Goal: Task Accomplishment & Management: Use online tool/utility

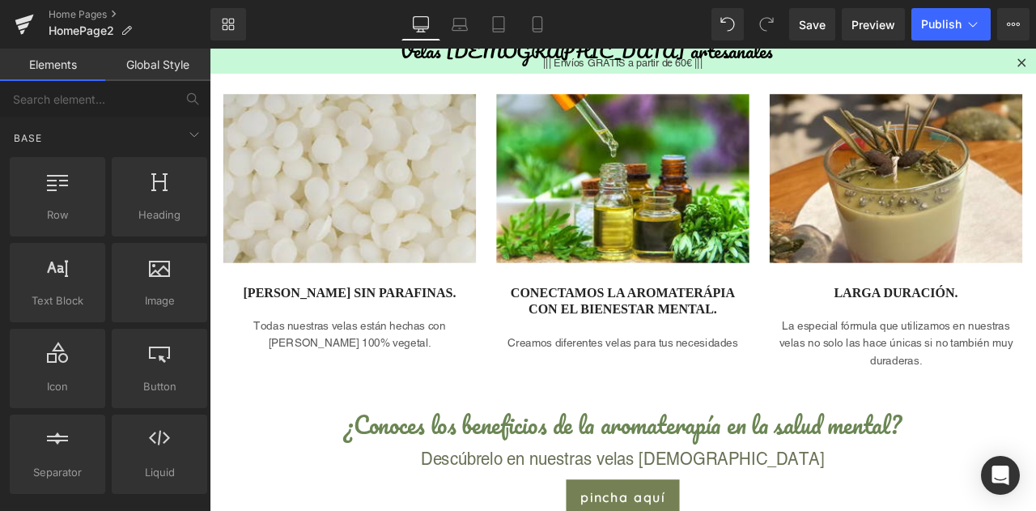
scroll to position [674, 0]
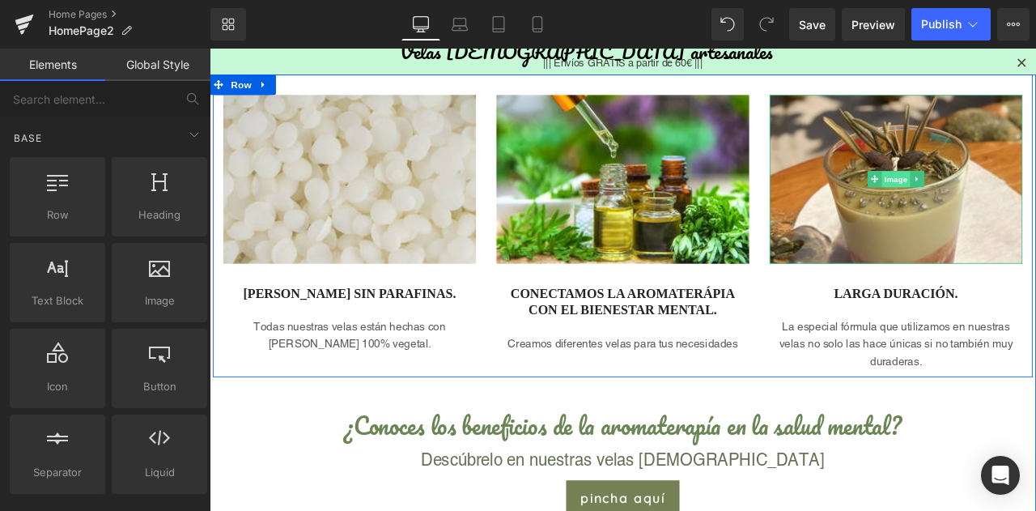
click at [1022, 198] on span "Image" at bounding box center [1023, 203] width 34 height 19
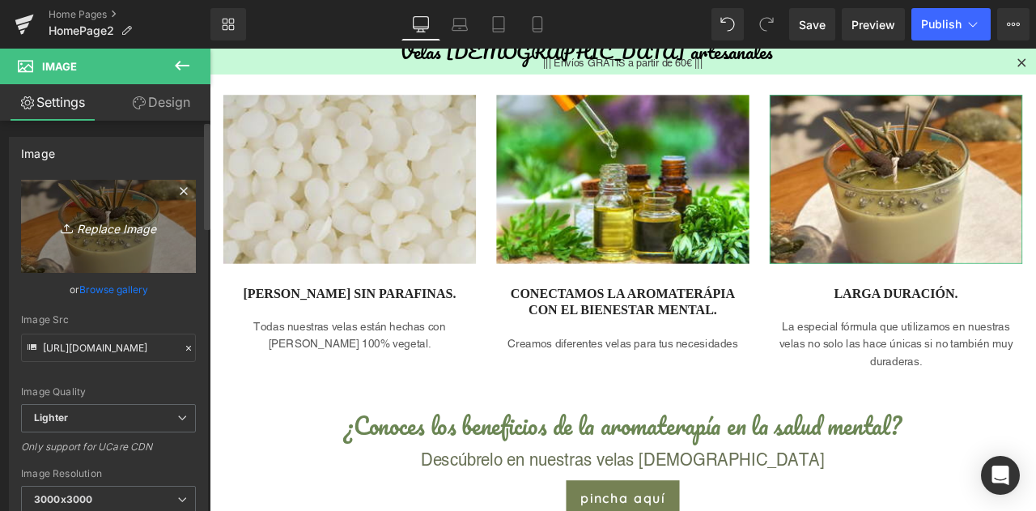
click at [67, 229] on icon at bounding box center [69, 228] width 16 height 16
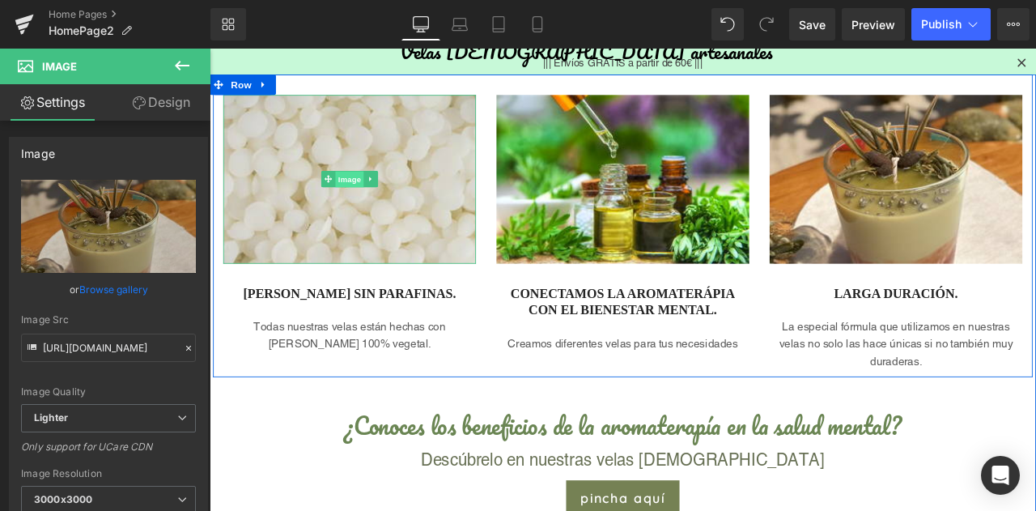
click at [380, 202] on span "Image" at bounding box center [376, 203] width 34 height 19
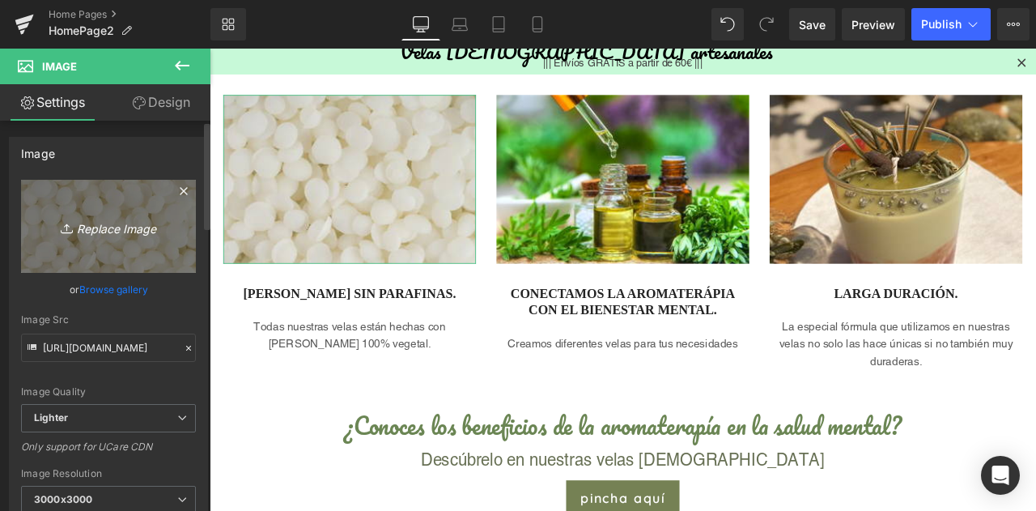
click at [54, 216] on icon "Replace Image" at bounding box center [109, 226] width 130 height 20
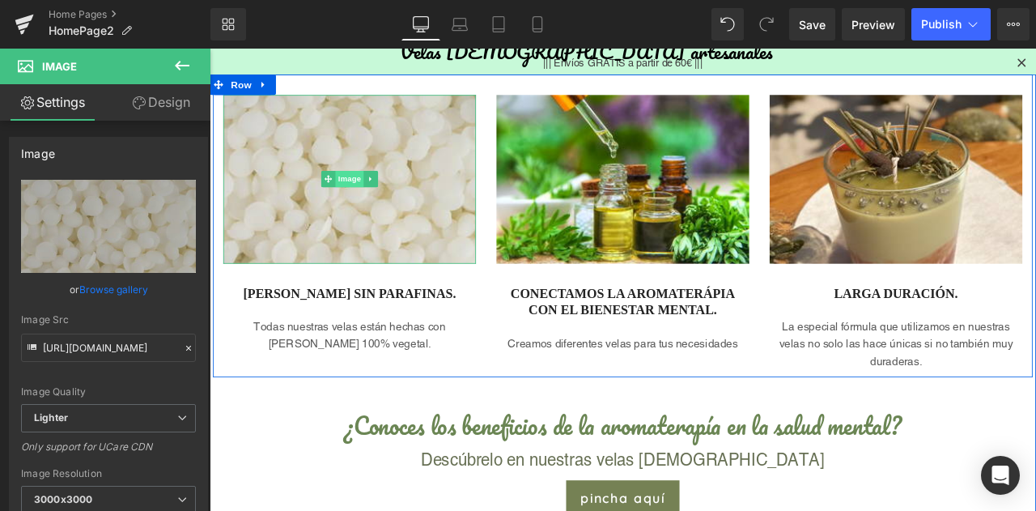
click at [368, 210] on span "Image" at bounding box center [376, 202] width 34 height 19
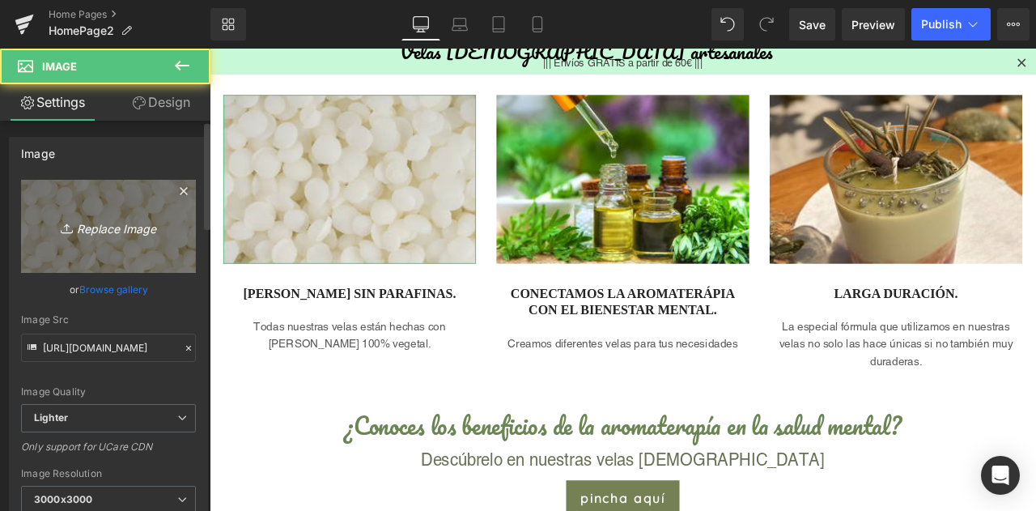
click at [126, 232] on icon "Replace Image" at bounding box center [109, 226] width 130 height 20
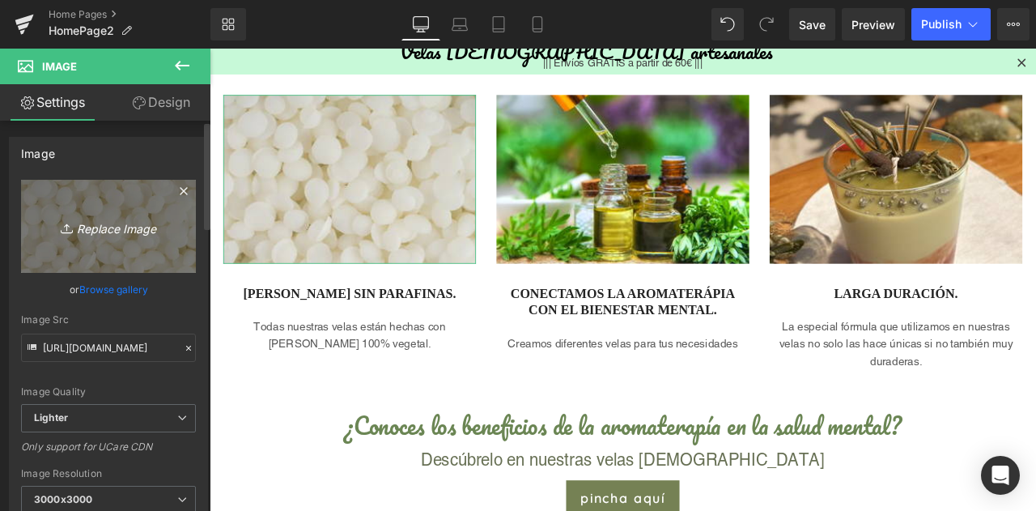
type input "C:\fakepath\parafina_sheandyu.jpg"
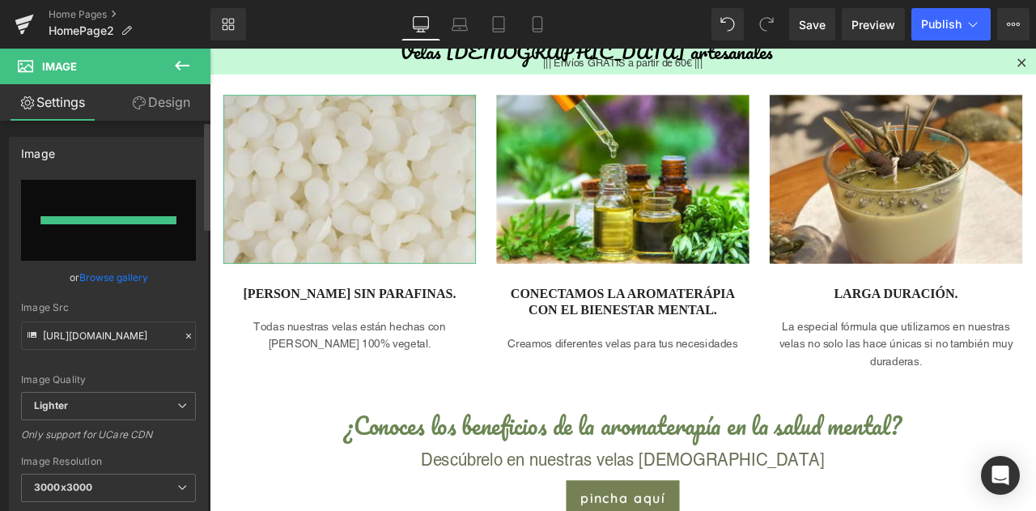
type input "[URL][DOMAIN_NAME]"
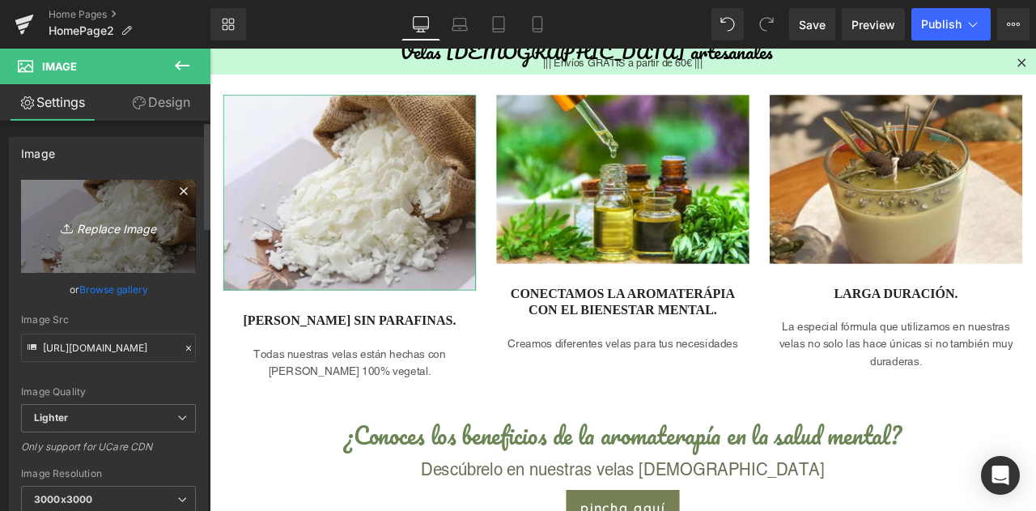
click at [131, 215] on link "Replace Image" at bounding box center [108, 226] width 175 height 93
type input "C:\fakepath\parafina_sheandyu.jpg"
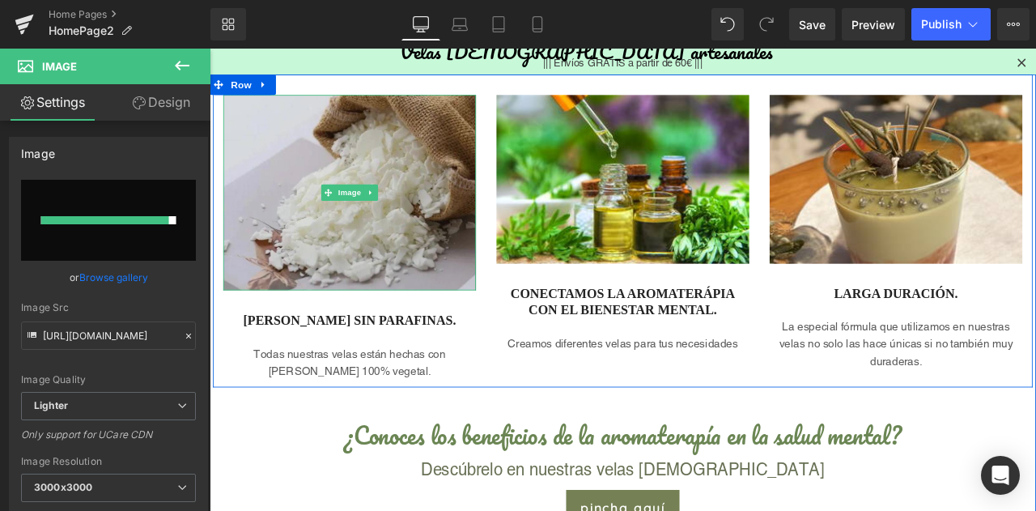
type input "[URL][DOMAIN_NAME]"
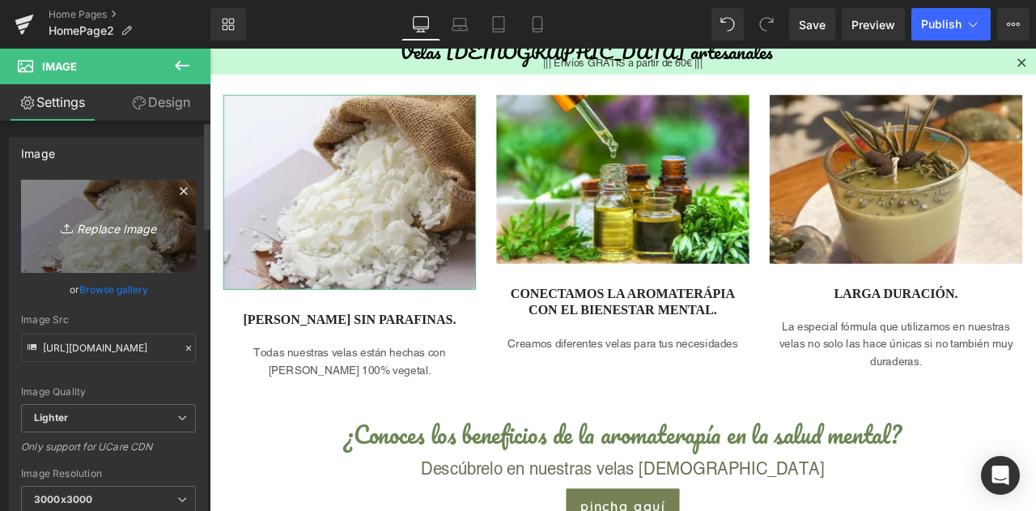
click at [105, 242] on link "Replace Image" at bounding box center [108, 226] width 175 height 93
type input "C:\fakepath\parafina_sheandyu.jpg"
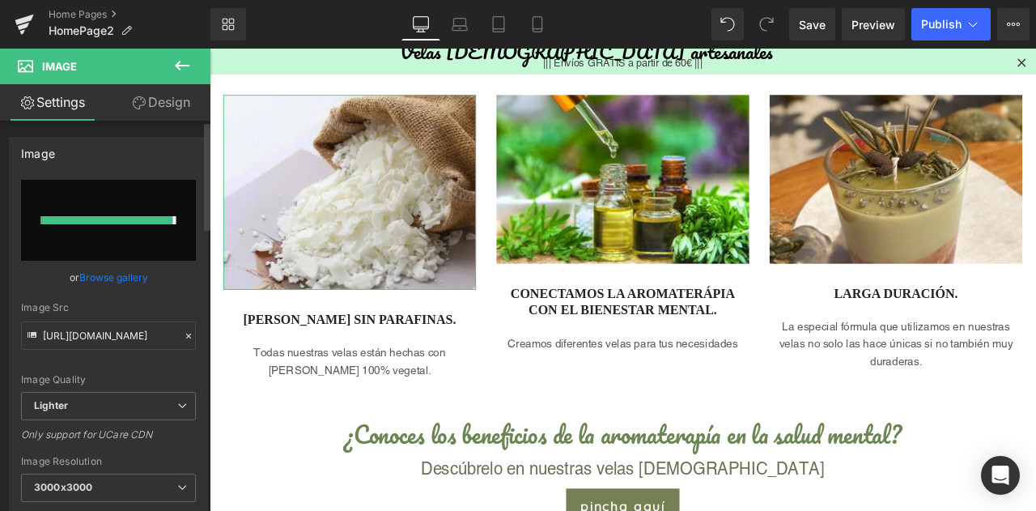
type input "[URL][DOMAIN_NAME]"
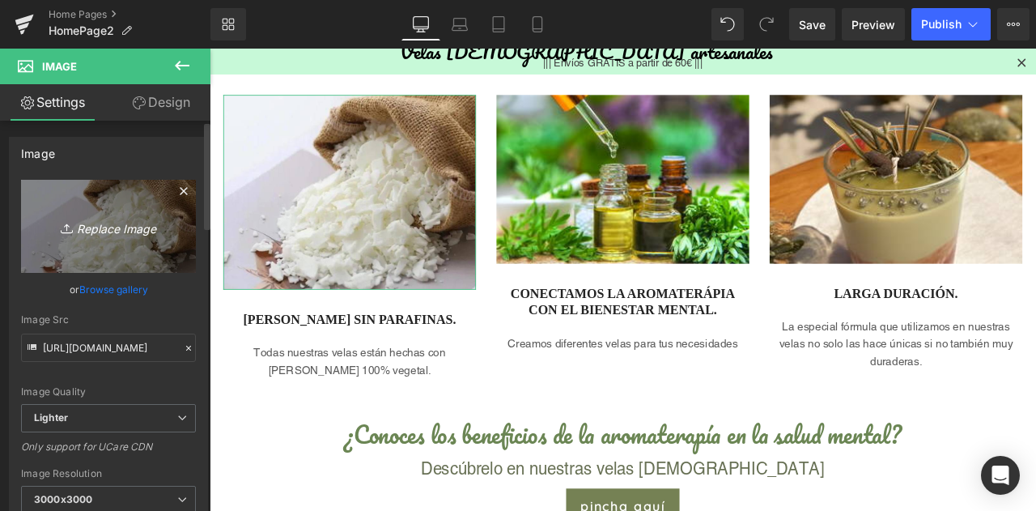
click at [120, 223] on icon "Replace Image" at bounding box center [109, 226] width 130 height 20
click at [138, 263] on link "Replace Image" at bounding box center [108, 226] width 175 height 93
type input "C:\fakepath\parafina_sheandyu_okk.jpg"
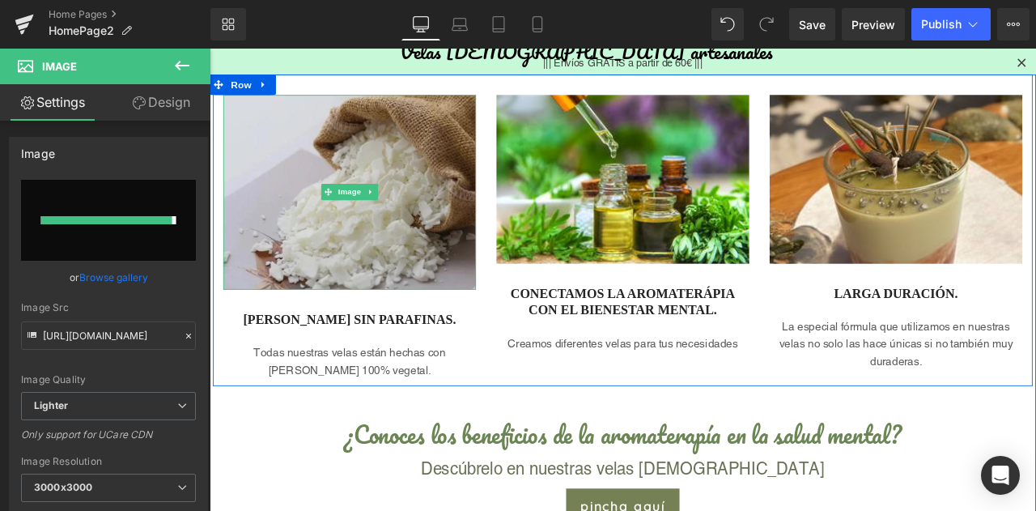
type input "[URL][DOMAIN_NAME]"
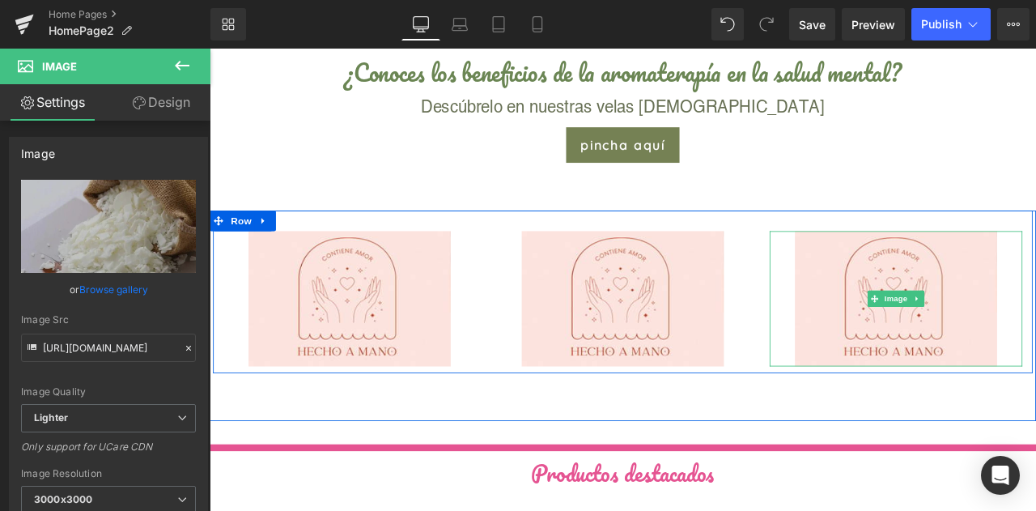
scroll to position [1091, 0]
